Goal: Information Seeking & Learning: Learn about a topic

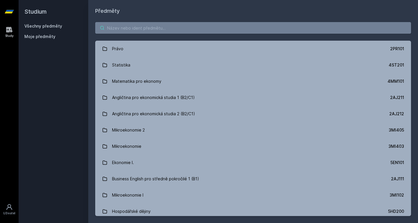
click at [193, 30] on input "search" at bounding box center [253, 28] width 316 height 12
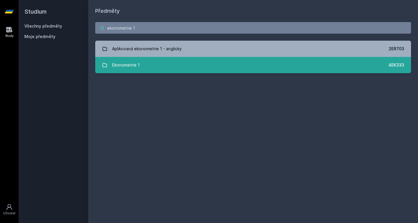
type input "ekonometrie 1"
click at [198, 62] on link "Ekonometrie 1 4EK333" at bounding box center [253, 65] width 316 height 16
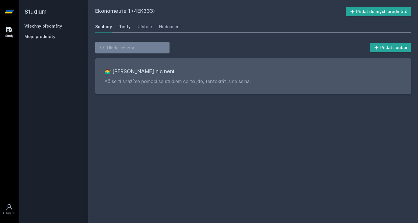
click at [128, 28] on div "Testy" at bounding box center [125, 27] width 12 height 6
click at [141, 26] on div "Učitelé" at bounding box center [145, 27] width 15 height 6
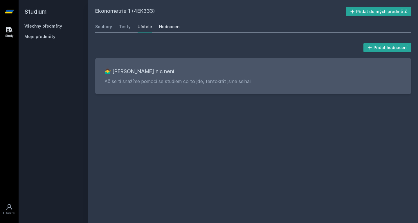
click at [163, 28] on div "Hodnocení" at bounding box center [169, 27] width 21 height 6
